Goal: Information Seeking & Learning: Find specific page/section

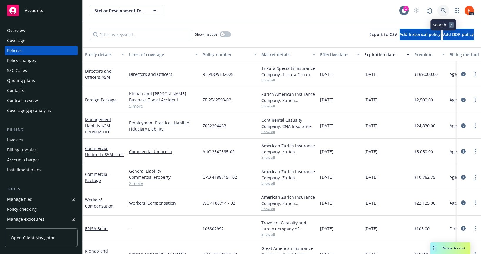
click at [444, 11] on icon at bounding box center [443, 10] width 5 height 5
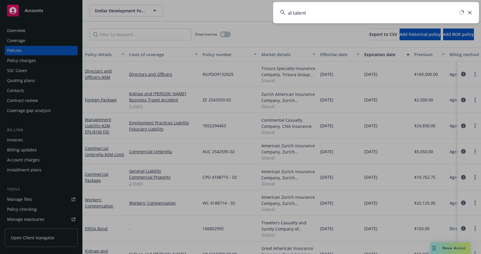
type input "al talent"
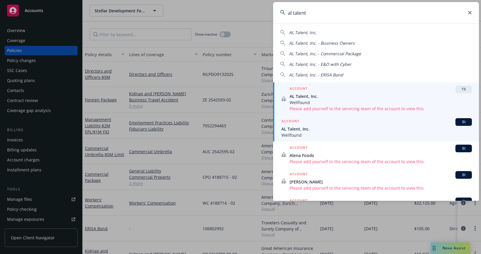
click at [303, 130] on span "AL Talent, Inc." at bounding box center [376, 129] width 191 height 6
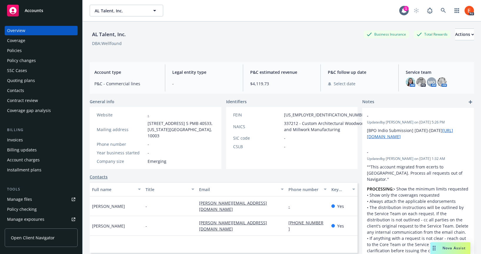
click at [18, 51] on div "Policies" at bounding box center [14, 50] width 15 height 9
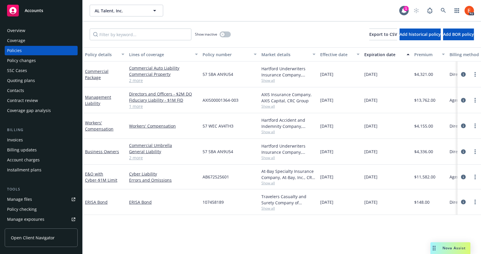
click at [208, 225] on div "Policy details Lines of coverage Policy number Market details Effective date Ex…" at bounding box center [282, 150] width 398 height 207
click at [88, 174] on link "E&O with Cyber - $1M Limit" at bounding box center [101, 177] width 32 height 12
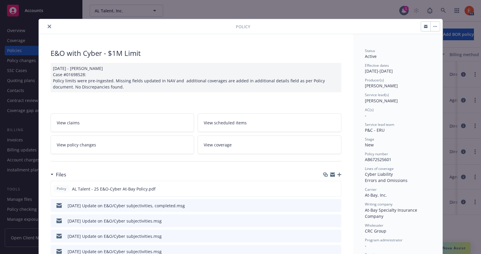
click at [48, 27] on icon "close" at bounding box center [50, 27] width 4 height 4
